Goal: Transaction & Acquisition: Purchase product/service

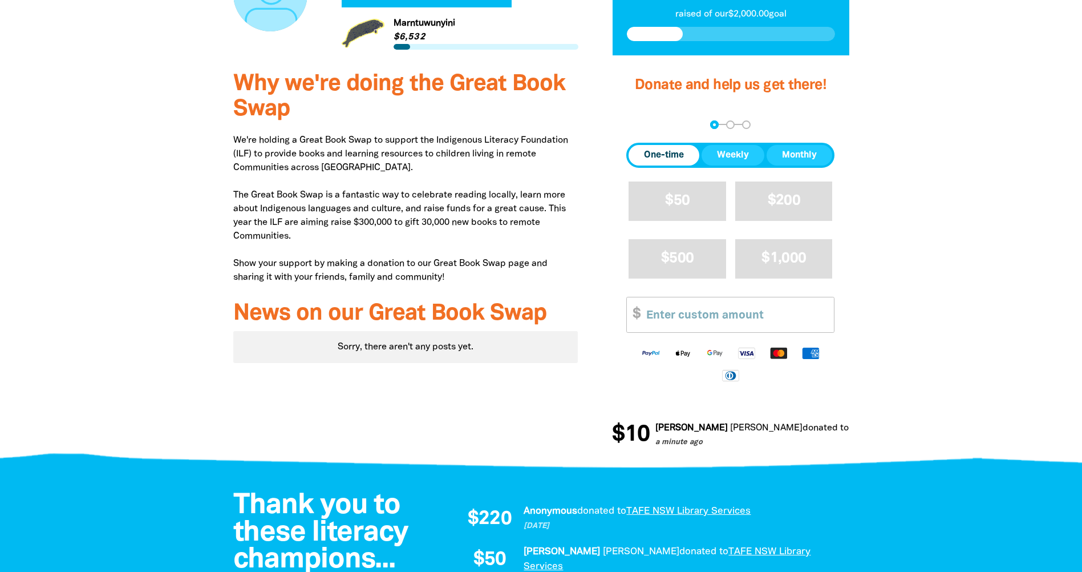
scroll to position [399, 0]
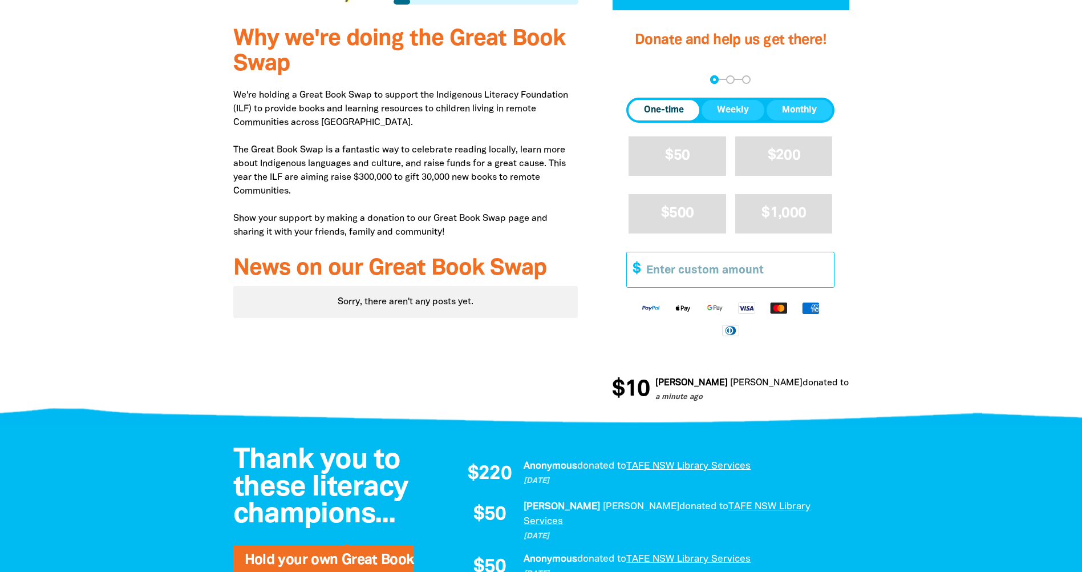
click at [783, 263] on input "Other Amount" at bounding box center [736, 269] width 196 height 35
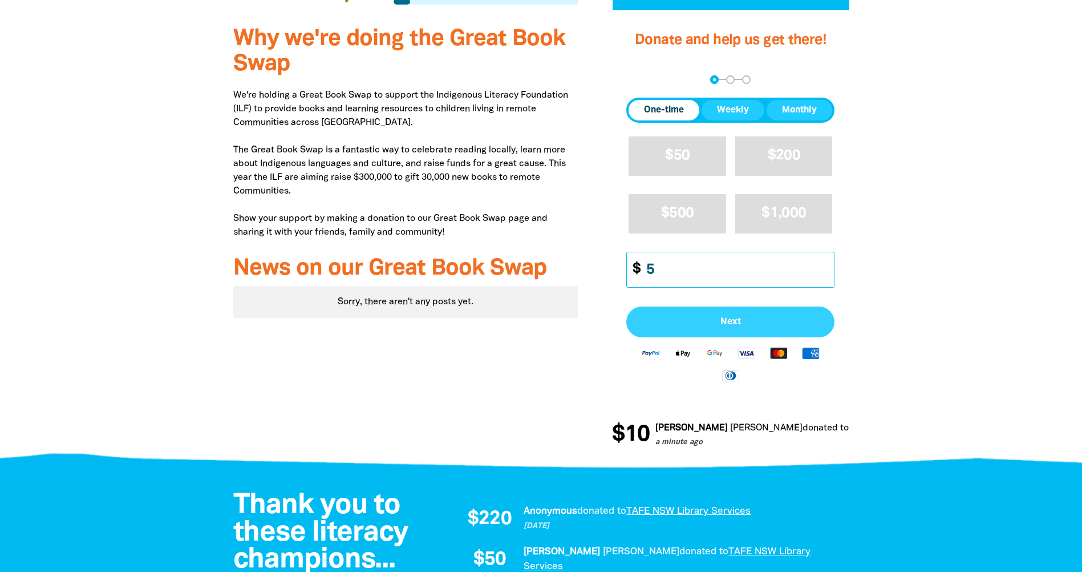
type input "5"
click at [798, 317] on button "Next" at bounding box center [730, 321] width 208 height 31
select select "AU"
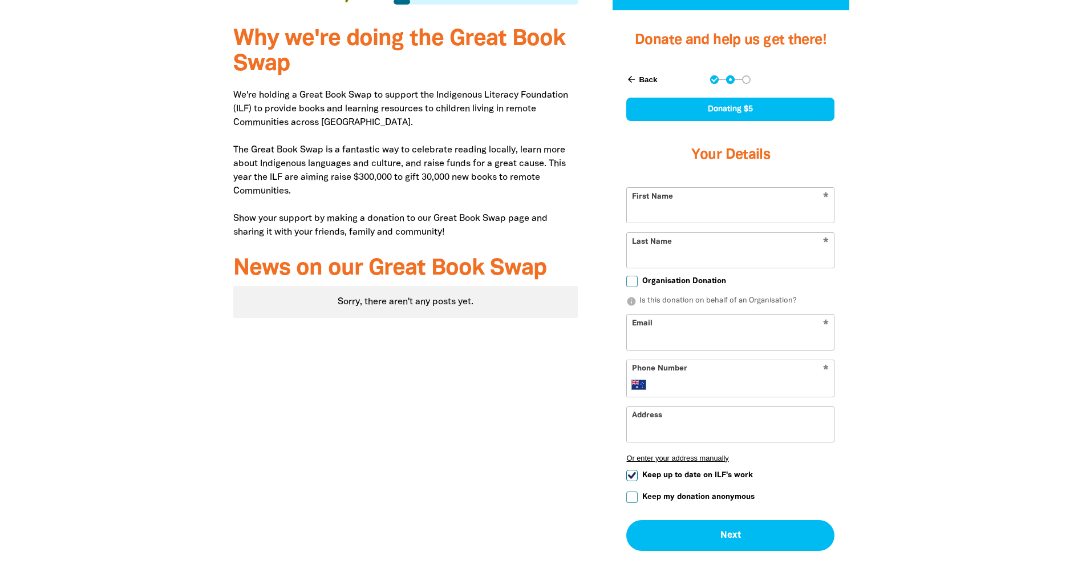
click at [731, 202] on input "First Name" at bounding box center [730, 205] width 207 height 35
type input "[PERSON_NAME]"
click at [712, 341] on input "Email" at bounding box center [730, 331] width 207 height 35
type input "[PERSON_NAME][EMAIL_ADDRESS][DOMAIN_NAME]"
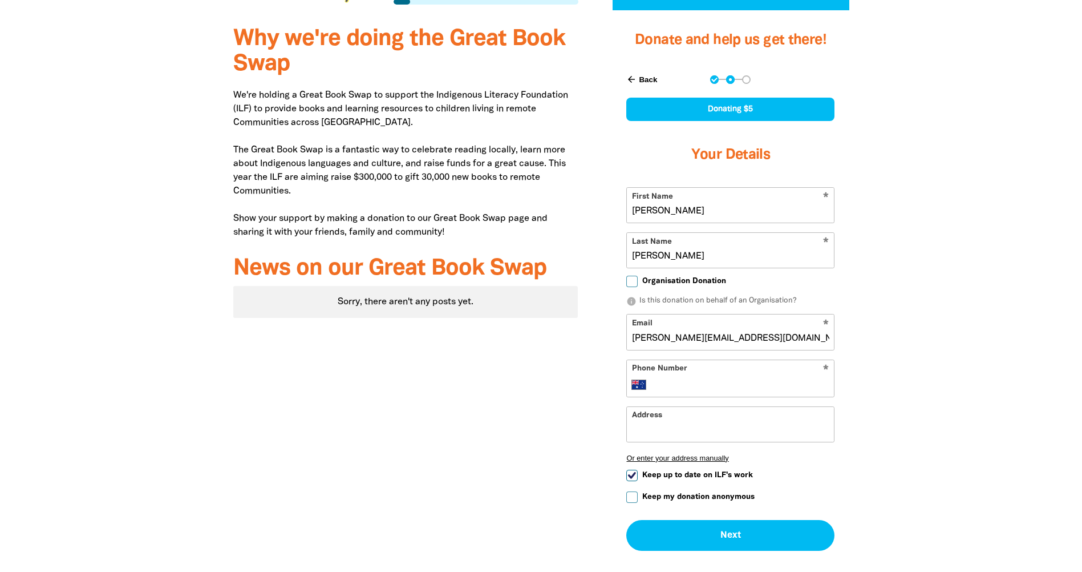
click at [704, 382] on input "Phone Number" at bounding box center [742, 385] width 175 height 14
type input "0431 723 785"
click at [667, 436] on input "Address" at bounding box center [730, 424] width 207 height 35
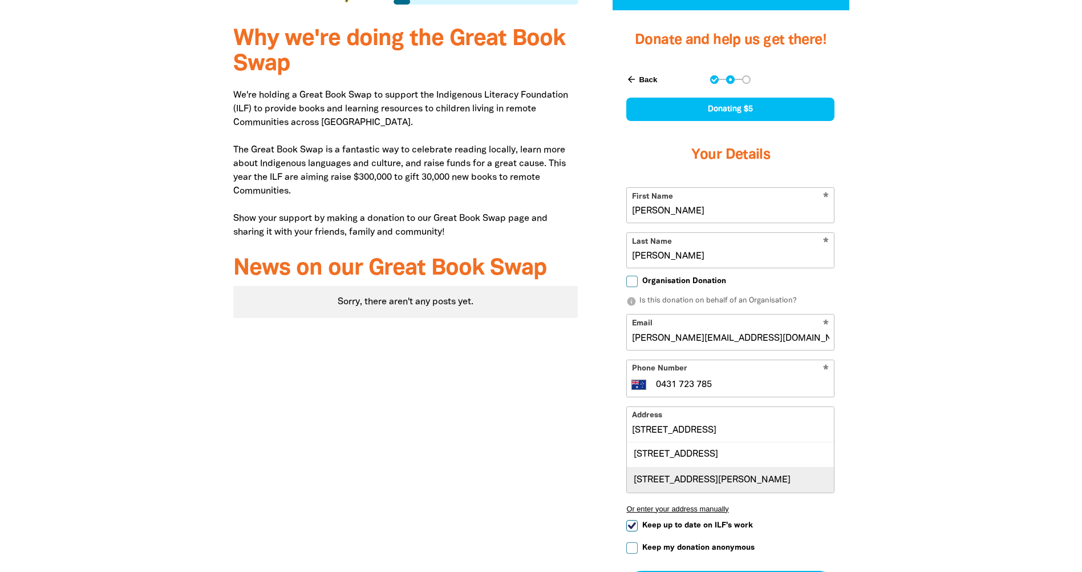
click at [681, 492] on div "[STREET_ADDRESS][PERSON_NAME]" at bounding box center [730, 479] width 207 height 25
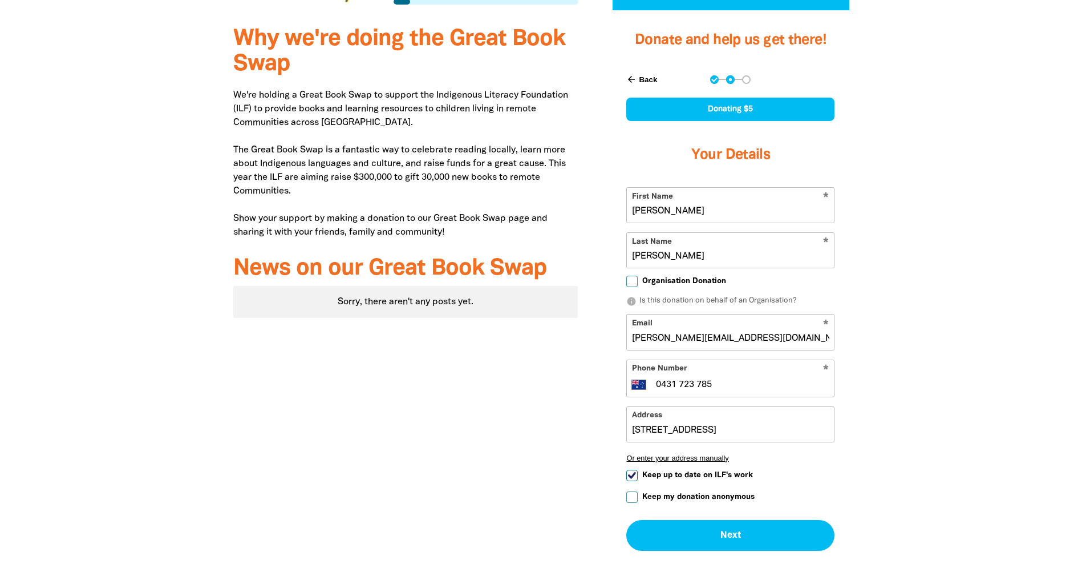
type input "[STREET_ADDRESS][PERSON_NAME]"
click at [651, 477] on span "Keep up to date on ILF's work" at bounding box center [697, 474] width 111 height 11
click at [638, 477] on input "Keep up to date on ILF's work" at bounding box center [631, 474] width 11 height 11
checkbox input "false"
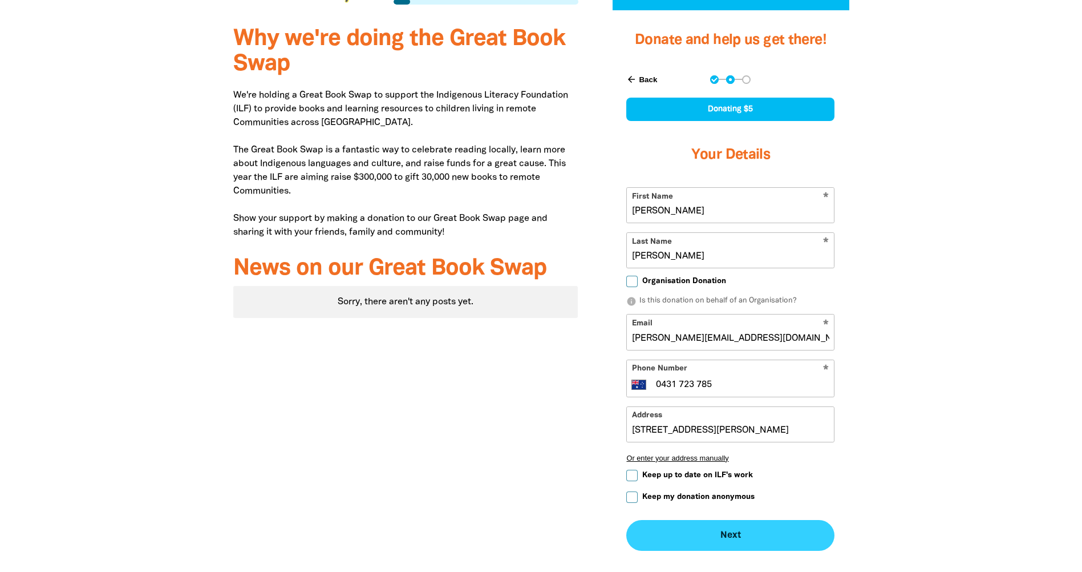
click at [718, 544] on button "Next chevron_right" at bounding box center [730, 535] width 208 height 31
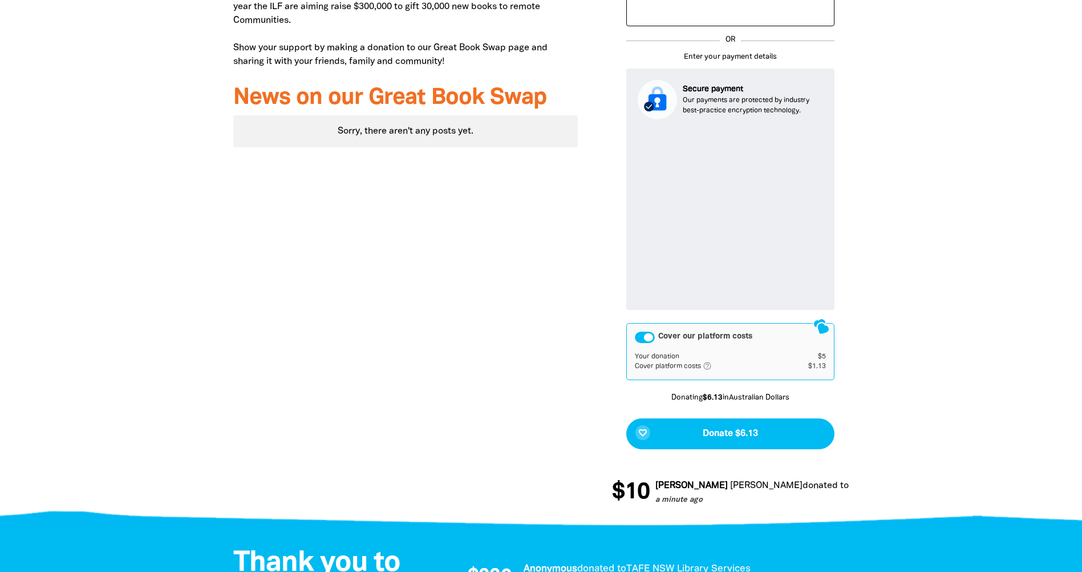
scroll to position [570, 0]
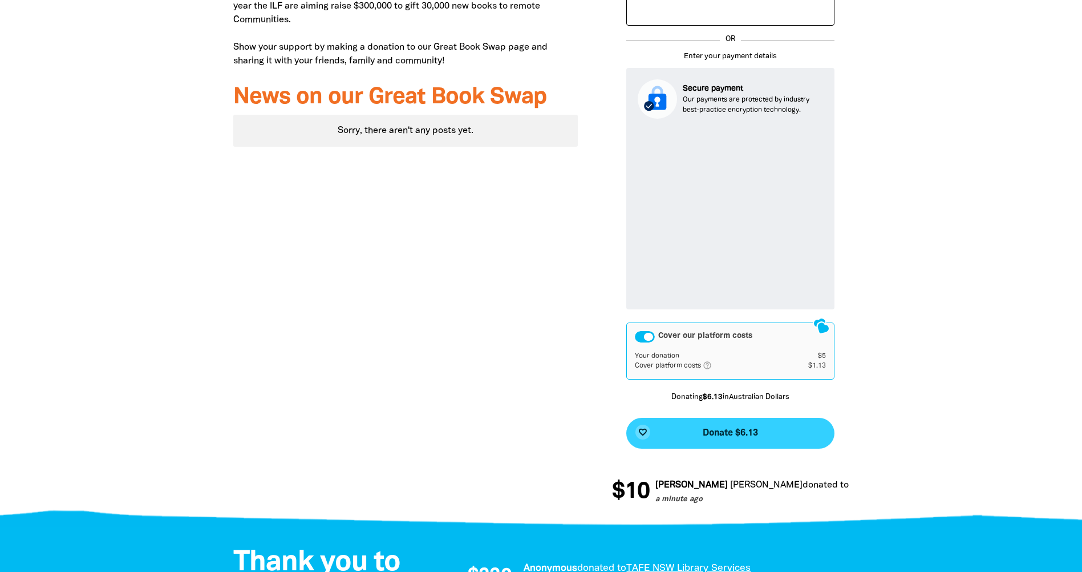
click at [697, 436] on button "favorite_border Donate $6.13" at bounding box center [730, 433] width 208 height 31
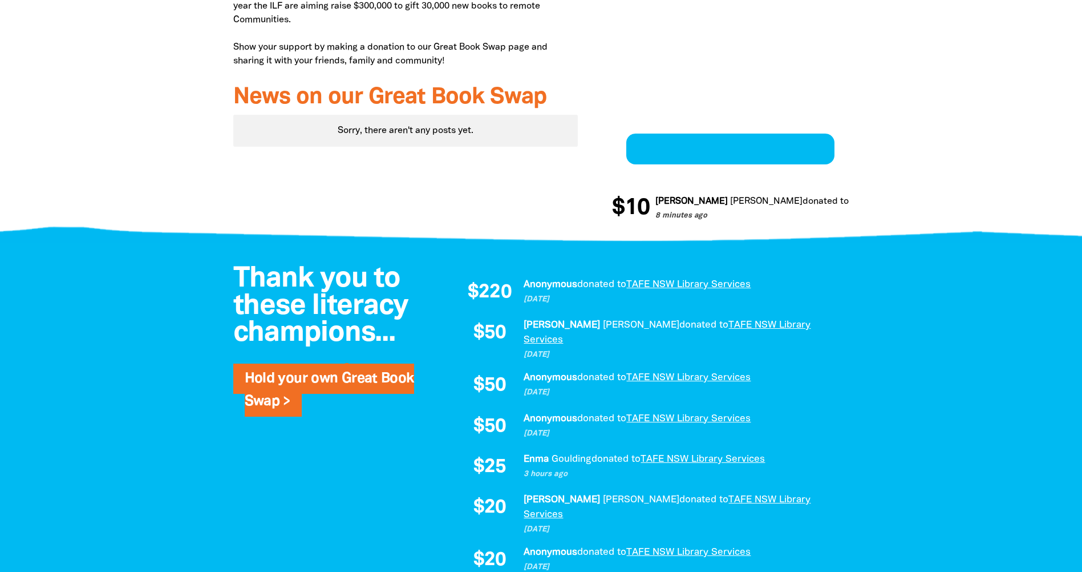
scroll to position [443, 0]
